Goal: Register for event/course

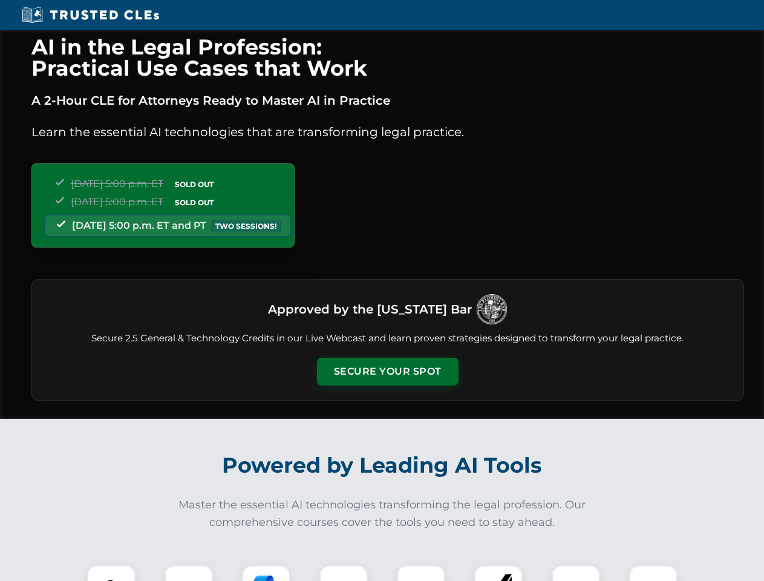
click at [387, 371] on button "Secure Your Spot" at bounding box center [388, 371] width 142 height 28
click at [111, 573] on img at bounding box center [111, 589] width 35 height 35
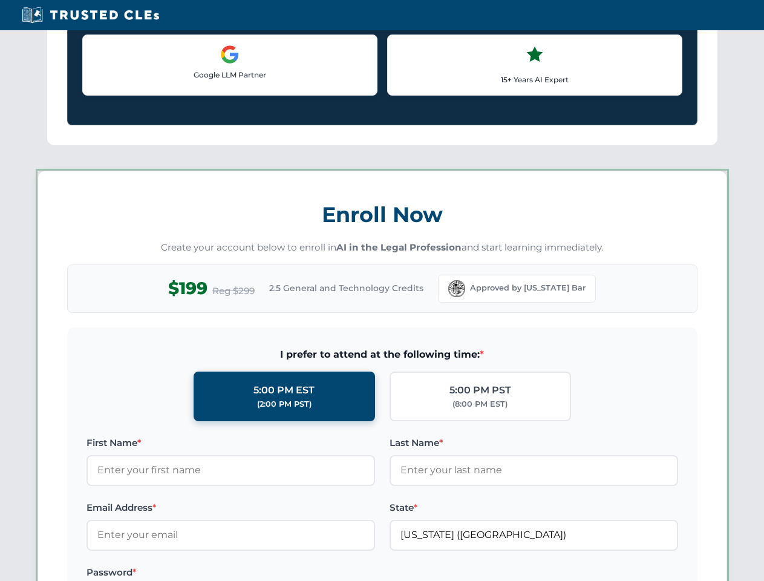
click at [266, 573] on label "Password *" at bounding box center [230, 572] width 288 height 15
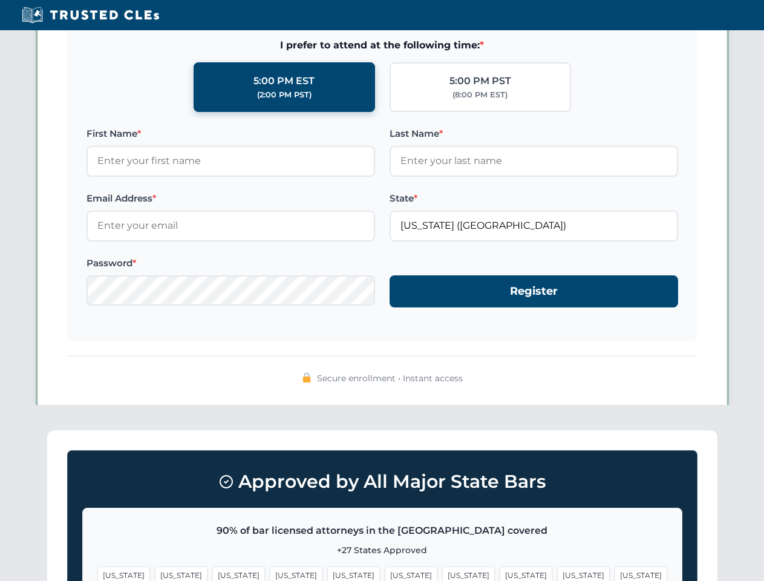
click at [557, 573] on span "[US_STATE]" at bounding box center [583, 575] width 53 height 18
